Goal: Register for event/course

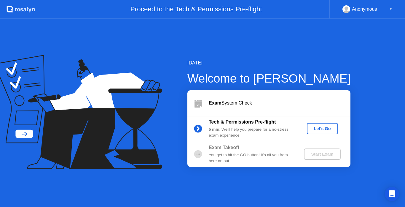
click at [355, 74] on div "[DATE] Welcome to [PERSON_NAME] Exam System Check Tech & Permissions Pre-flight…" at bounding box center [202, 113] width 405 height 188
click at [314, 126] on div "Let's Go" at bounding box center [323, 128] width 26 height 5
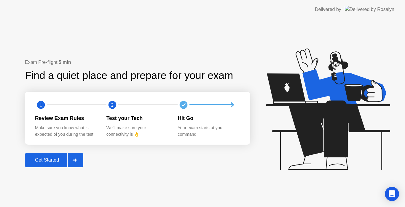
click at [71, 164] on div at bounding box center [74, 160] width 14 height 14
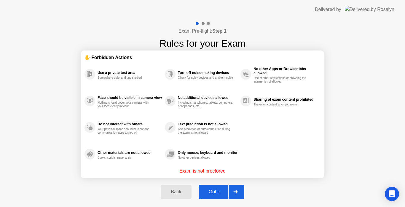
click at [237, 191] on icon at bounding box center [236, 192] width 4 height 4
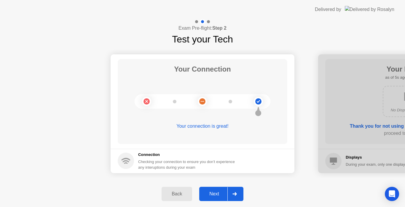
click at [242, 195] on div at bounding box center [235, 194] width 14 height 14
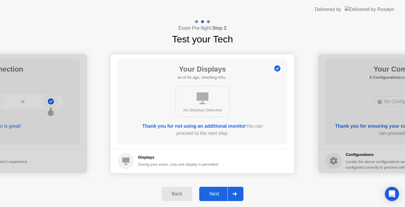
click at [235, 194] on icon at bounding box center [235, 194] width 4 height 4
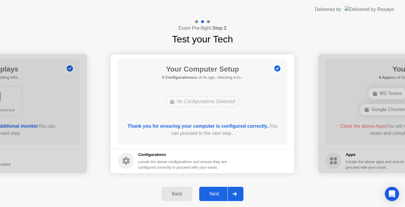
click at [236, 197] on div at bounding box center [235, 194] width 14 height 14
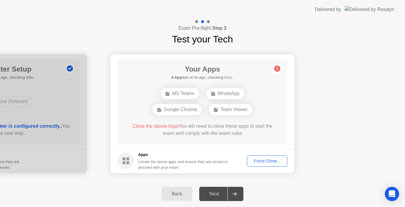
click at [260, 161] on div "Force Close..." at bounding box center [267, 160] width 36 height 5
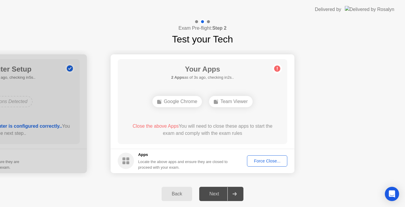
click at [264, 161] on div "Force Close..." at bounding box center [267, 160] width 36 height 5
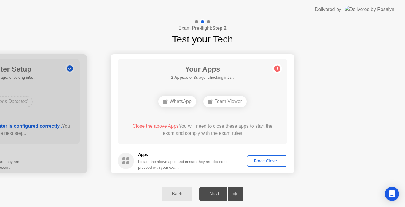
click at [265, 159] on div "Force Close..." at bounding box center [267, 160] width 36 height 5
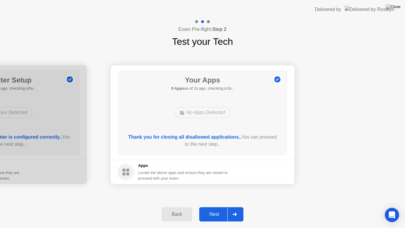
click at [215, 207] on div "Next" at bounding box center [214, 214] width 26 height 5
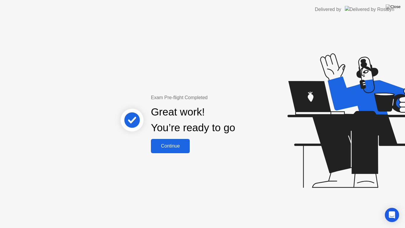
click at [183, 147] on div "Continue" at bounding box center [170, 145] width 35 height 5
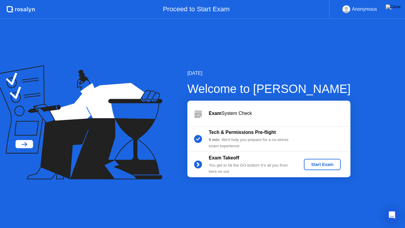
click at [320, 166] on div "Start Exam" at bounding box center [323, 164] width 32 height 5
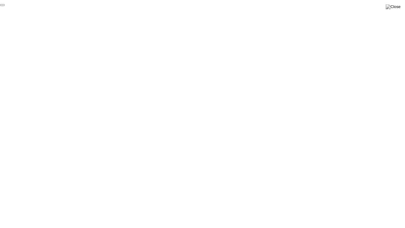
click div "End Proctoring Session"
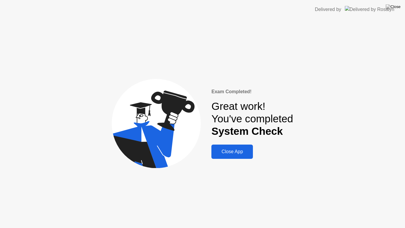
click at [245, 154] on div "Close App" at bounding box center [232, 151] width 38 height 5
